Goal: Information Seeking & Learning: Find contact information

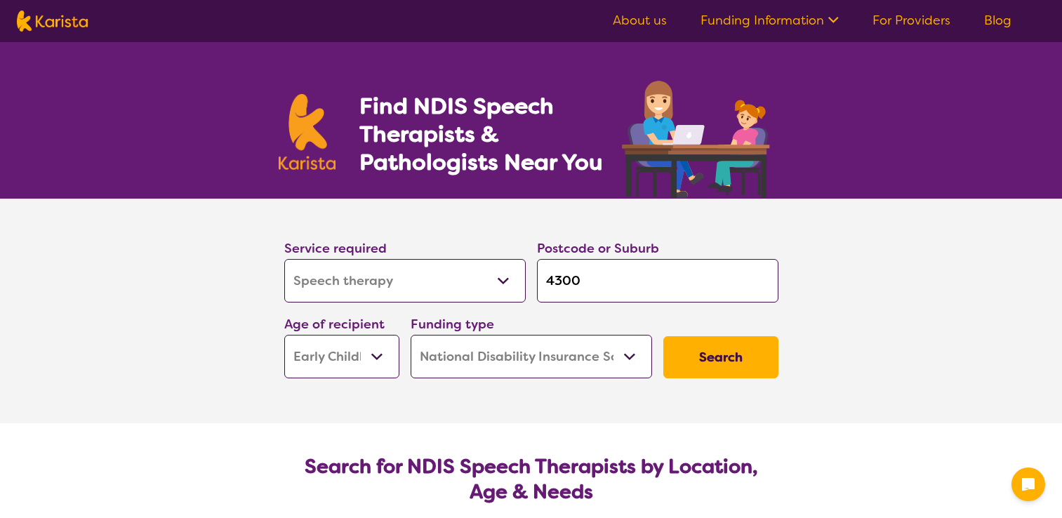
select select "Speech therapy"
select select "EC"
select select "NDIS"
select select "Speech therapy"
select select "EC"
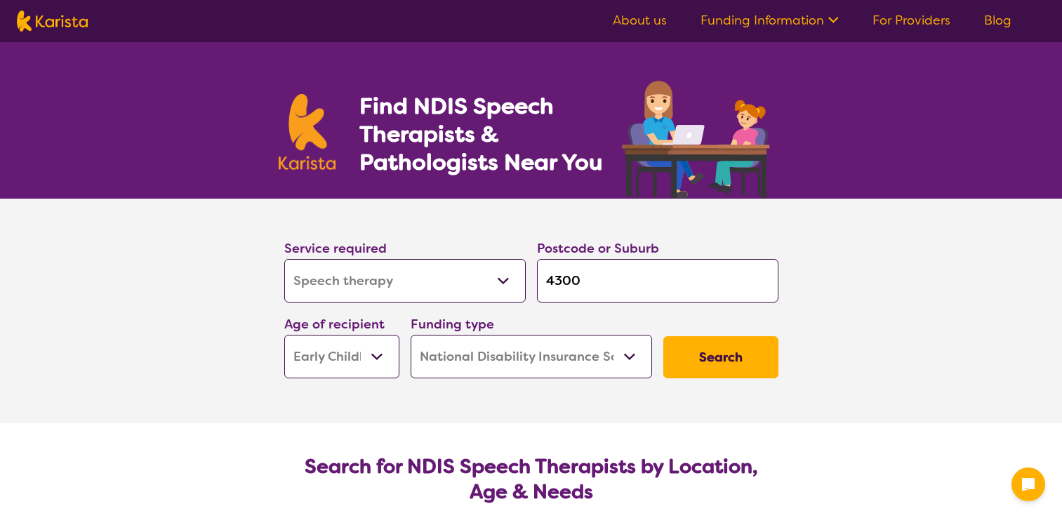
select select "NDIS"
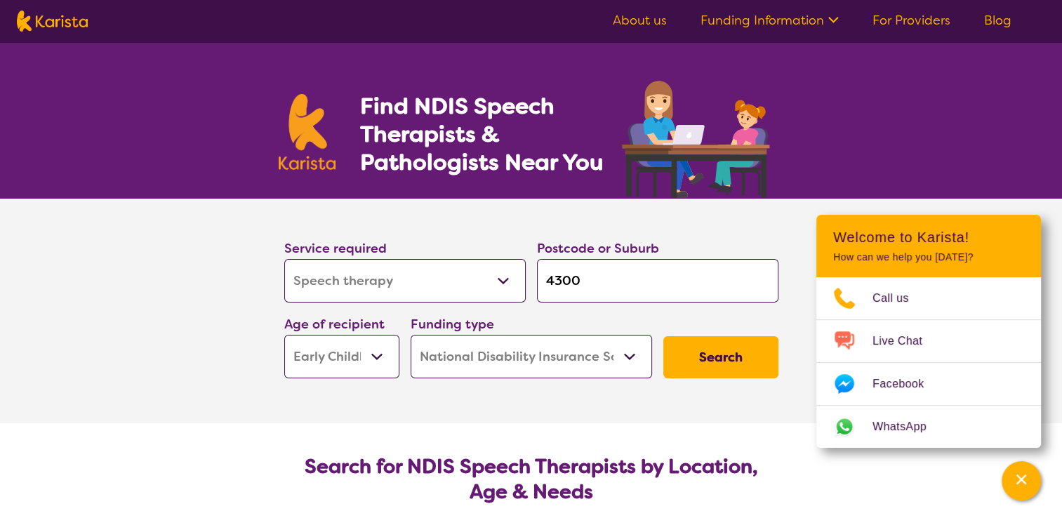
click at [376, 355] on select "Early Childhood - 0 to 9 Child - 10 to 11 Adolescent - 12 to 17 Adult - 18 to 6…" at bounding box center [341, 357] width 115 height 44
select select "AD"
click at [284, 335] on select "Early Childhood - 0 to 9 Child - 10 to 11 Adolescent - 12 to 17 Adult - 18 to 6…" at bounding box center [341, 357] width 115 height 44
select select "AD"
click at [590, 282] on input "4300" at bounding box center [657, 281] width 241 height 44
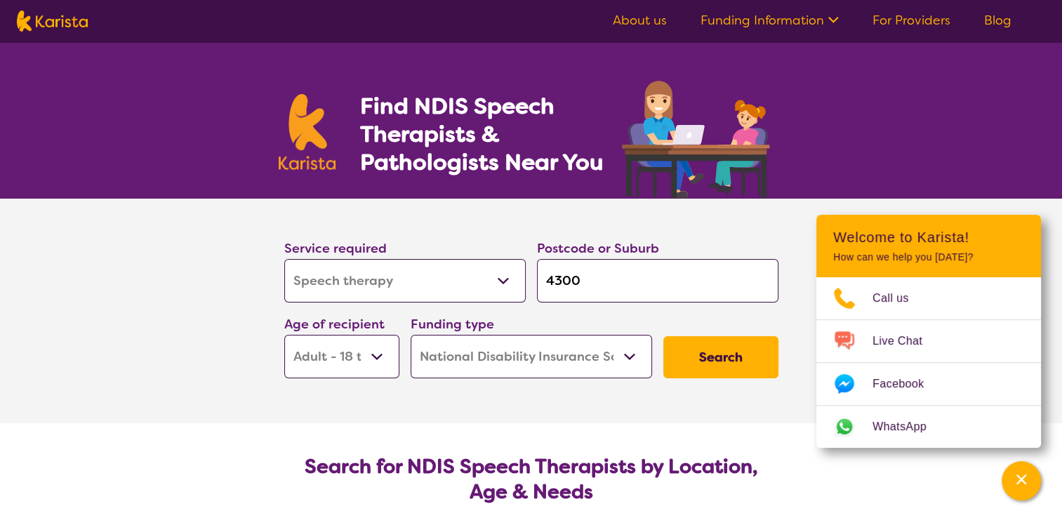
type input "430"
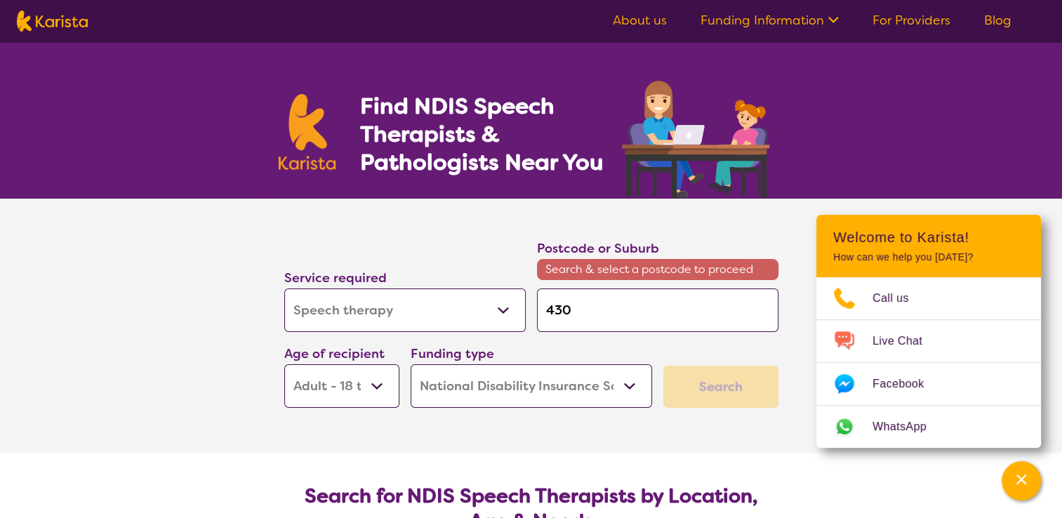
type input "43"
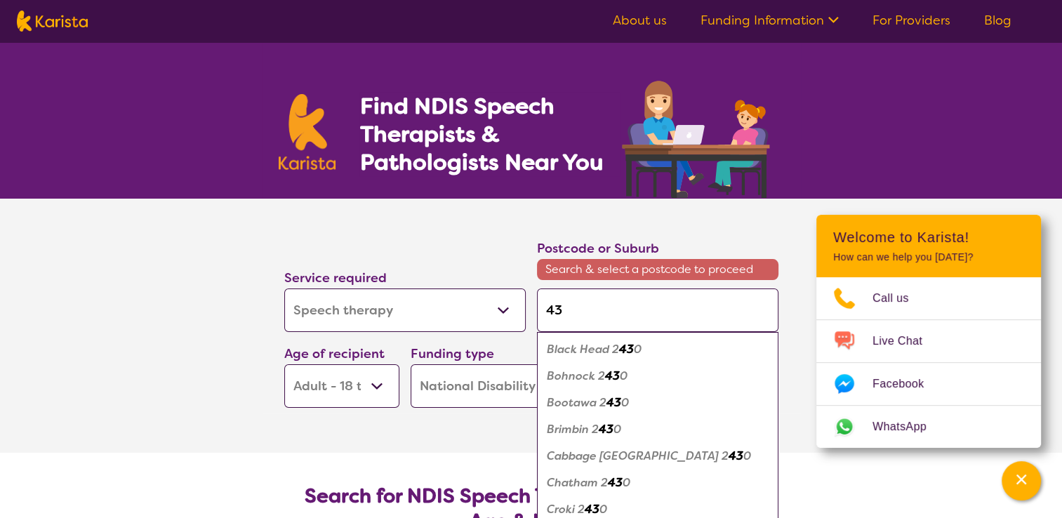
type input "4"
type input "42"
type input "420"
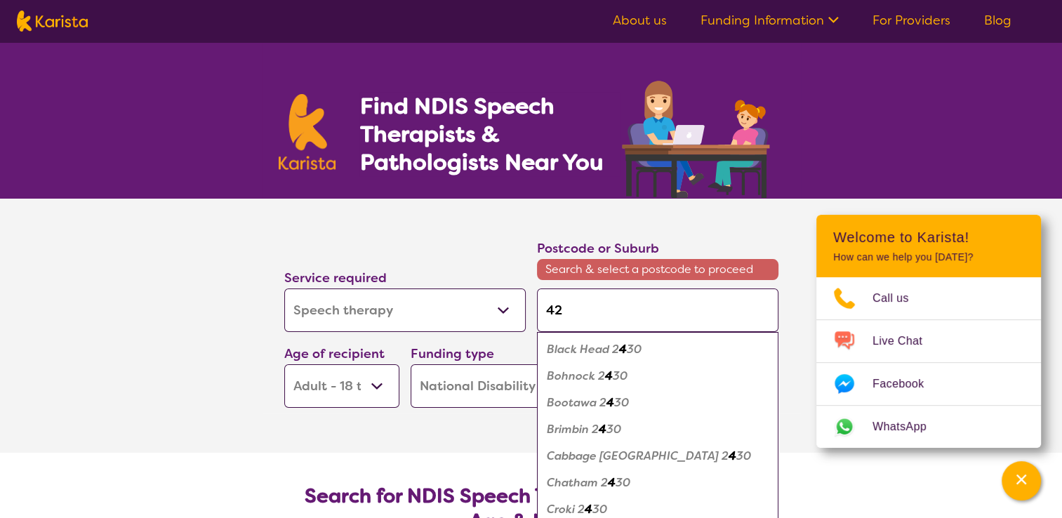
type input "420"
type input "4207"
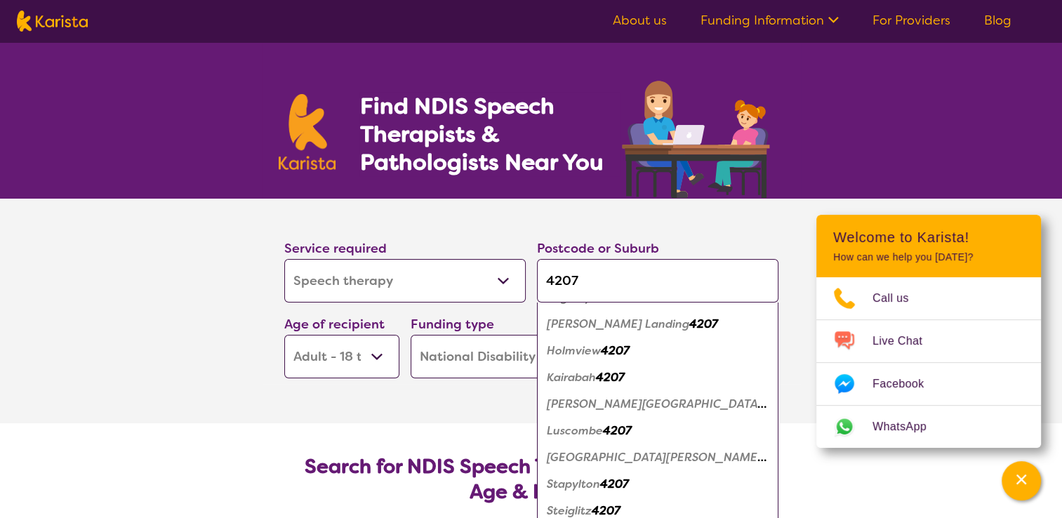
scroll to position [211, 0]
type input "4207"
click at [622, 403] on em "[PERSON_NAME][GEOGRAPHIC_DATA]" at bounding box center [657, 402] width 220 height 15
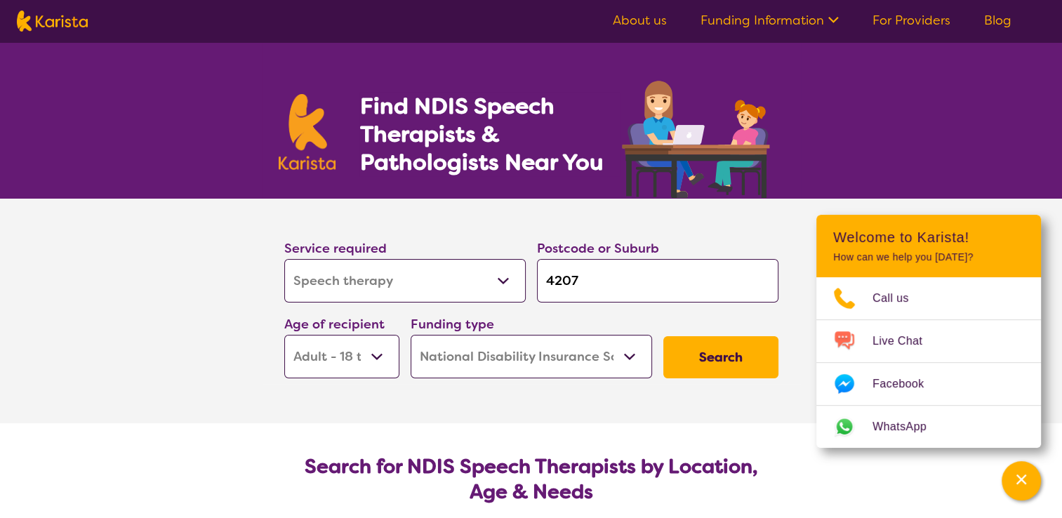
click at [734, 355] on button "Search" at bounding box center [720, 357] width 115 height 42
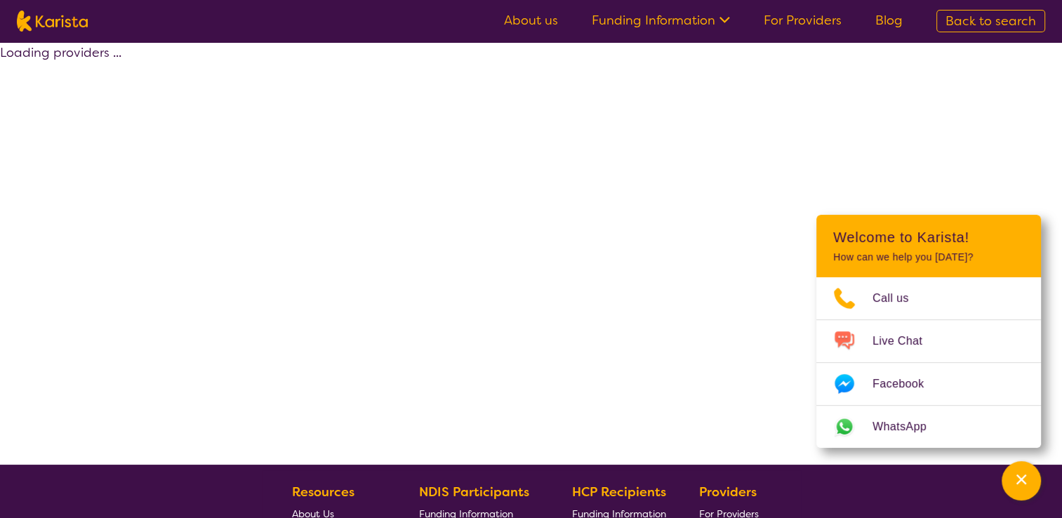
select select "by_score"
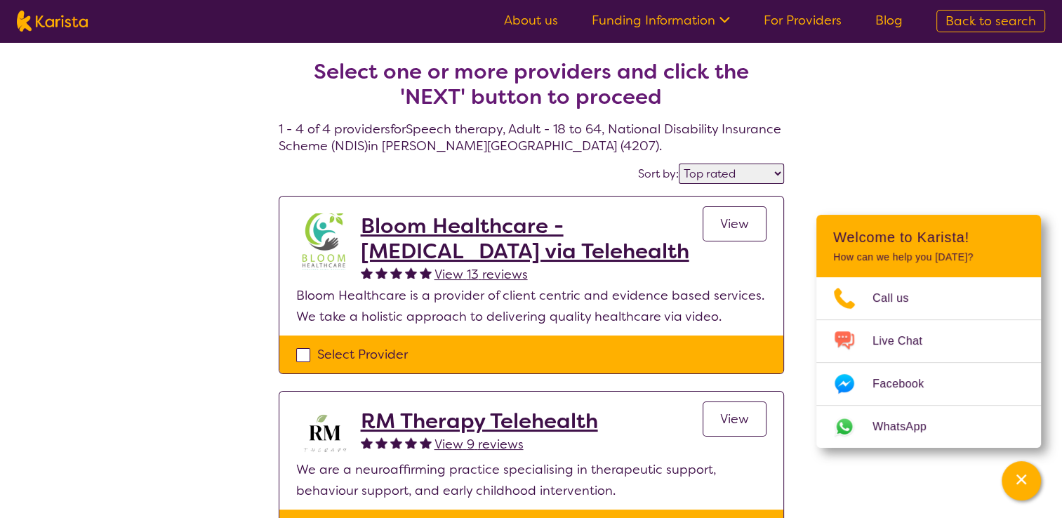
click at [439, 234] on h2 "Bloom Healthcare - [MEDICAL_DATA] via Telehealth" at bounding box center [532, 238] width 342 height 51
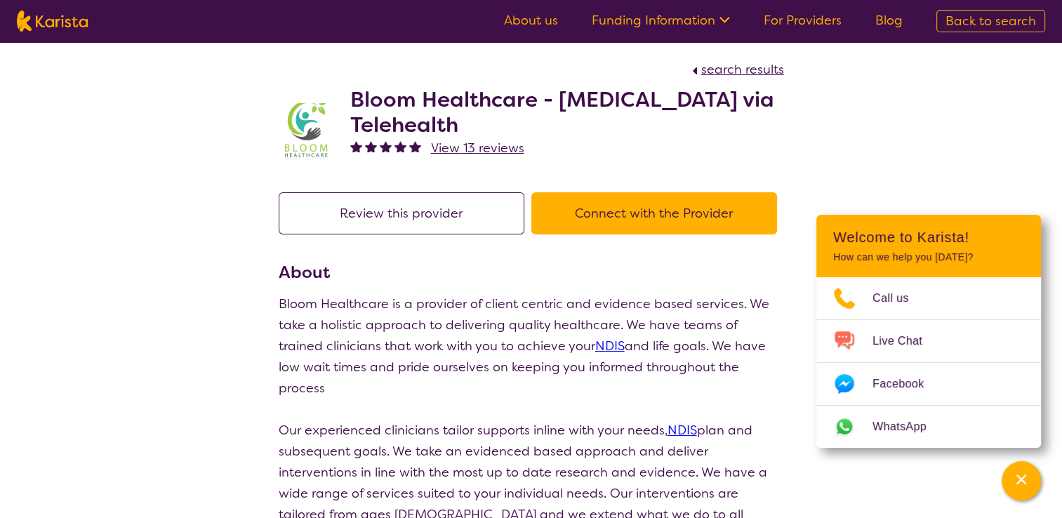
select select "by_score"
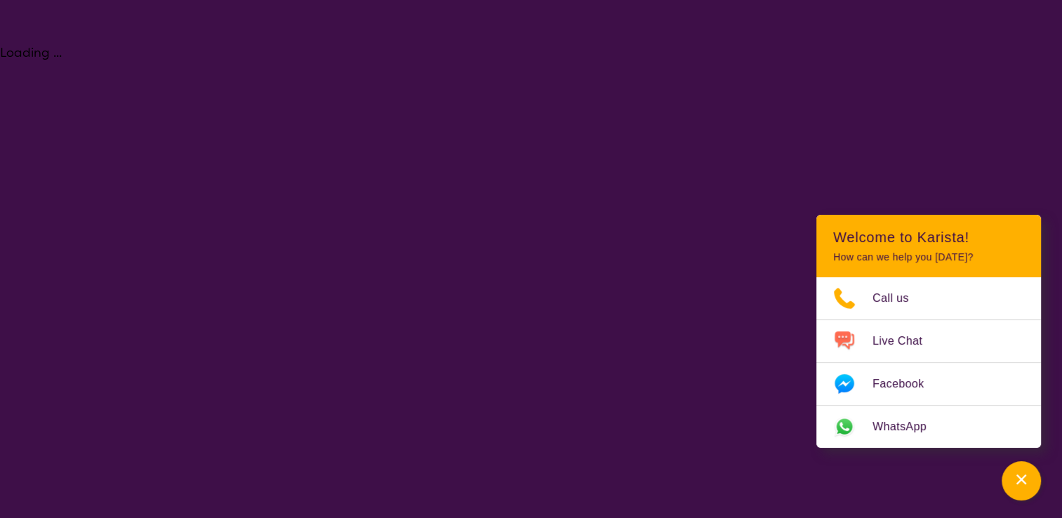
select select "Speech therapy"
select select "AD"
select select "NDIS"
select select "Speech therapy"
select select "AD"
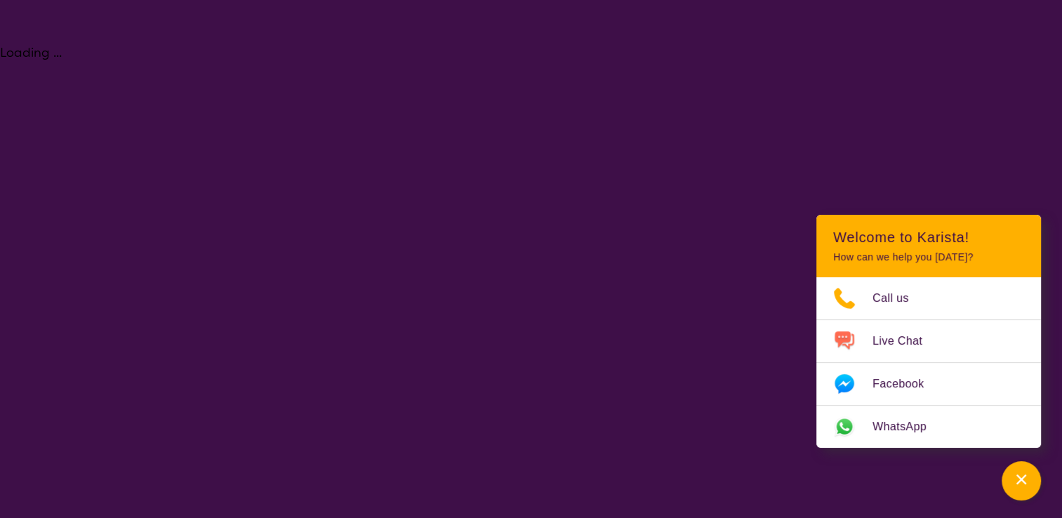
select select "NDIS"
